Goal: Find specific page/section

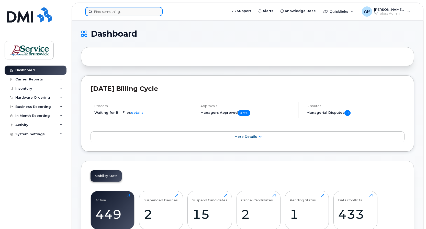
click at [111, 9] on input at bounding box center [124, 11] width 78 height 9
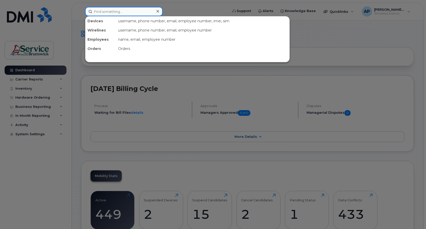
paste input "[PHONE_NUMBER]"
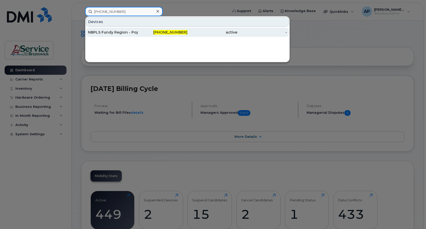
type input "[PHONE_NUMBER]"
click at [108, 34] on div "NBPLS Fundy Region - Pop-up Library" at bounding box center [113, 32] width 50 height 5
